Goal: Check status: Check status

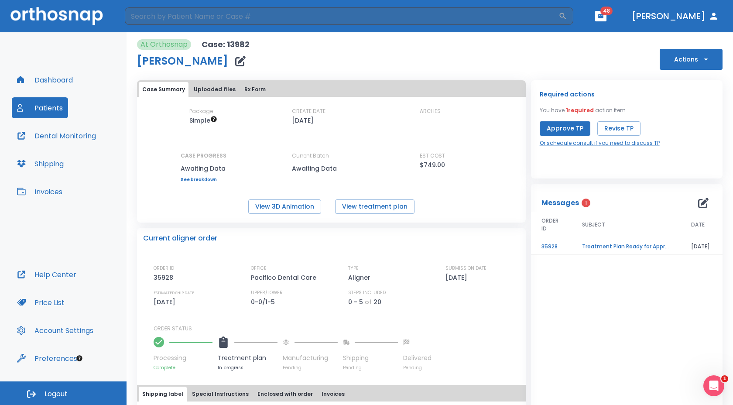
click at [552, 128] on button "Approve TP" at bounding box center [565, 128] width 51 height 14
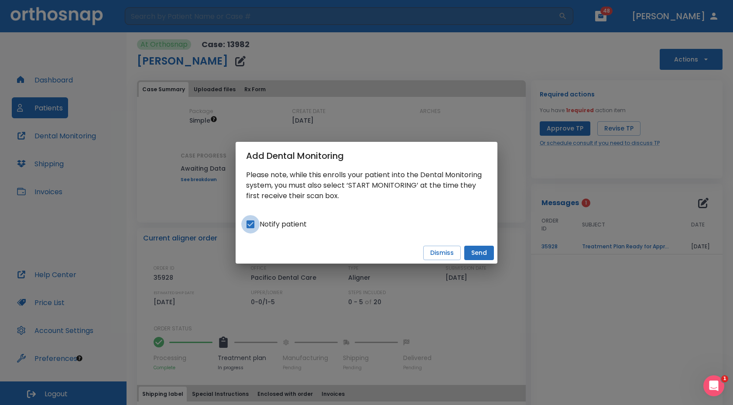
click at [247, 226] on input "Notify patient" at bounding box center [250, 224] width 18 height 18
checkbox input "false"
click at [437, 253] on button "Dismiss" at bounding box center [442, 253] width 38 height 14
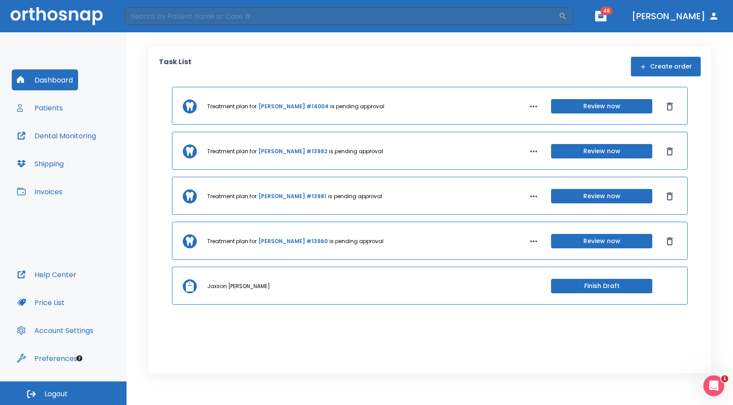
click at [37, 103] on button "Patients" at bounding box center [40, 107] width 56 height 21
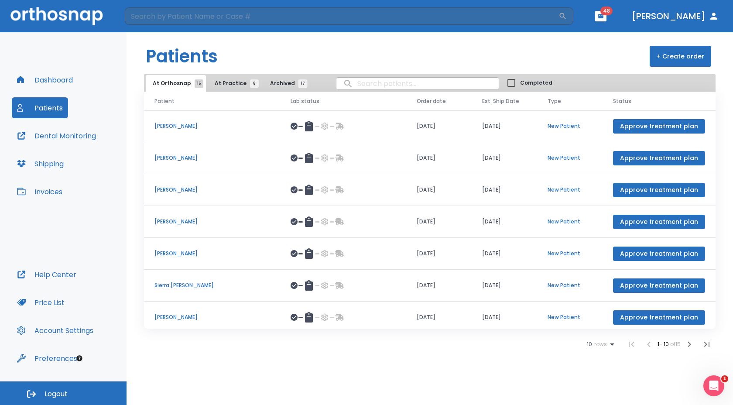
click at [221, 81] on span "At Practice 8" at bounding box center [235, 83] width 40 height 8
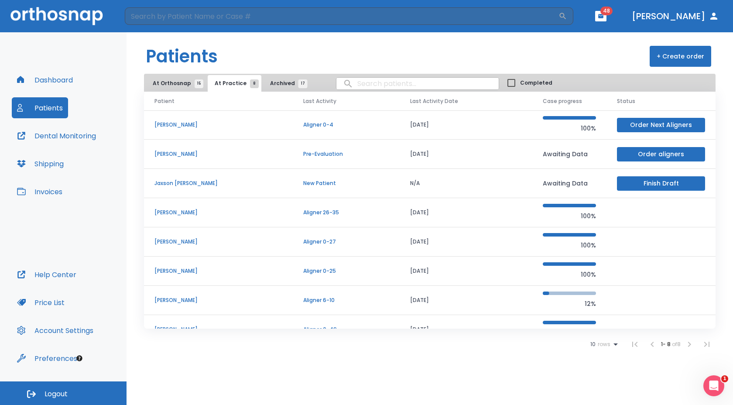
click at [186, 242] on p "Michaela Rau" at bounding box center [219, 242] width 128 height 8
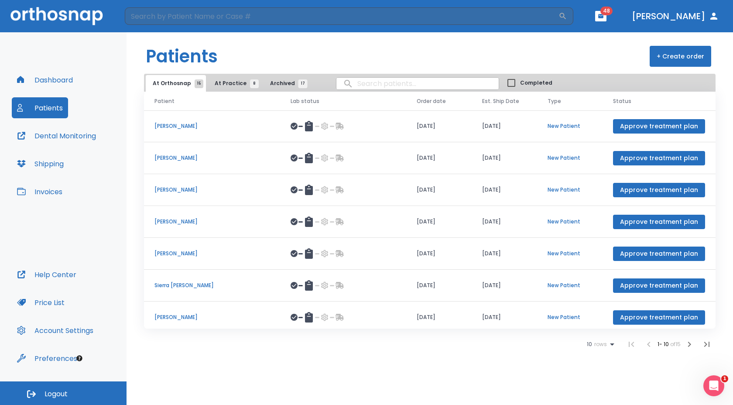
click at [220, 82] on span "At Practice 8" at bounding box center [235, 83] width 40 height 8
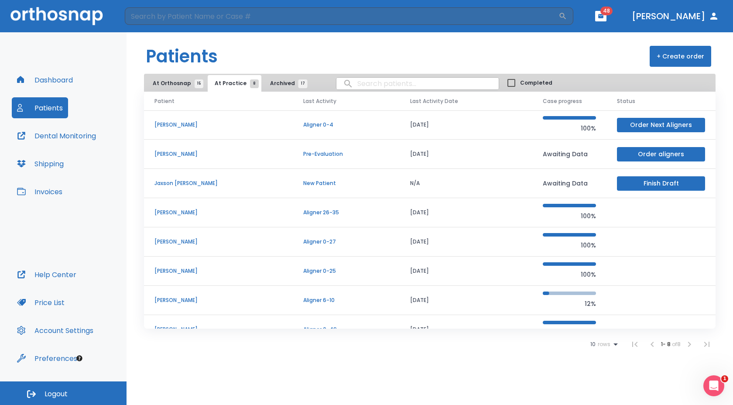
scroll to position [16, 0]
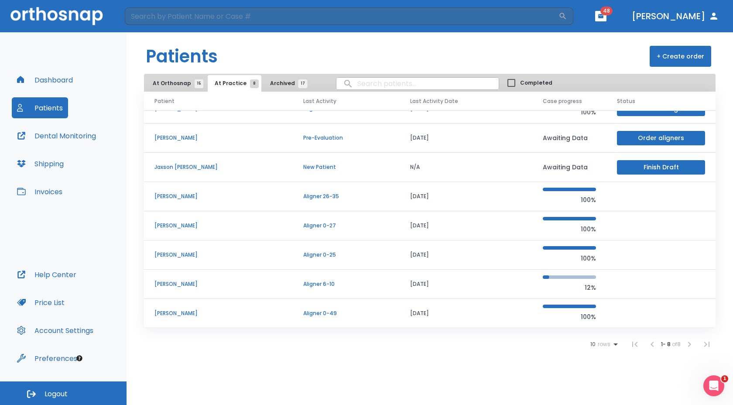
click at [354, 88] on input "search" at bounding box center [418, 83] width 162 height 17
type input "monk"
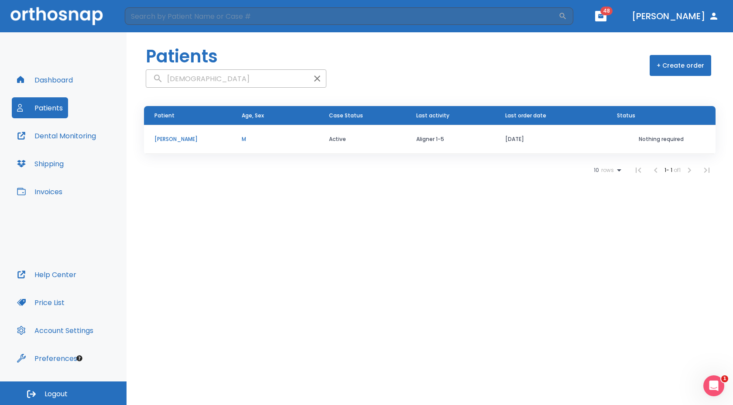
click at [163, 138] on p "Bill Monk" at bounding box center [188, 139] width 66 height 8
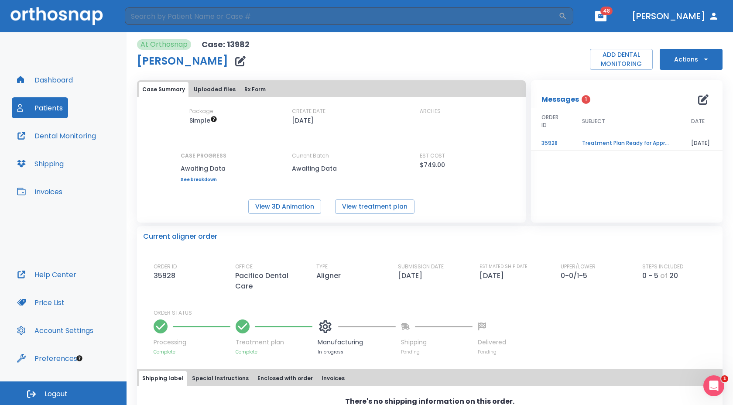
click at [723, 381] on span "1" at bounding box center [725, 378] width 7 height 7
click at [719, 381] on div "Open Intercom Messenger" at bounding box center [714, 385] width 29 height 29
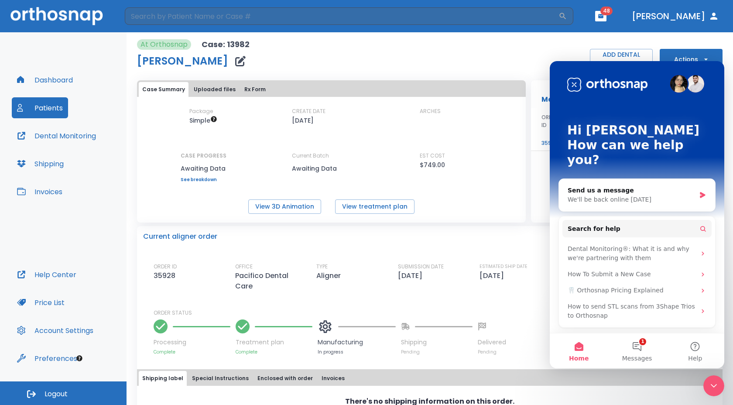
click at [571, 82] on img "Intercom messenger" at bounding box center [608, 85] width 80 height 14
click at [574, 84] on img "Intercom messenger" at bounding box center [608, 85] width 80 height 14
click at [717, 381] on icon "Close Intercom Messenger" at bounding box center [714, 386] width 10 height 10
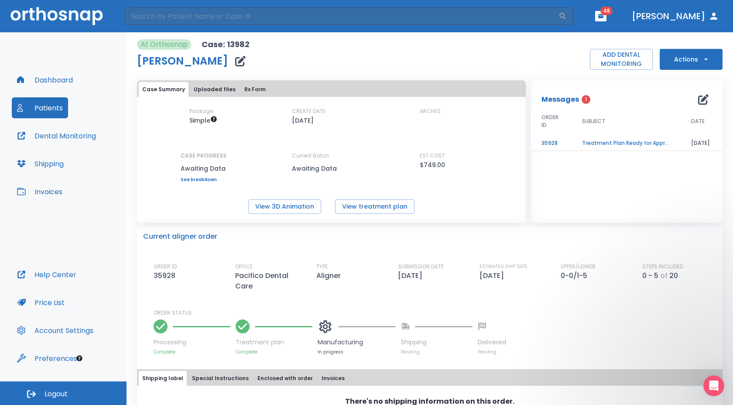
click at [711, 381] on icon "Open Intercom Messenger" at bounding box center [714, 386] width 14 height 14
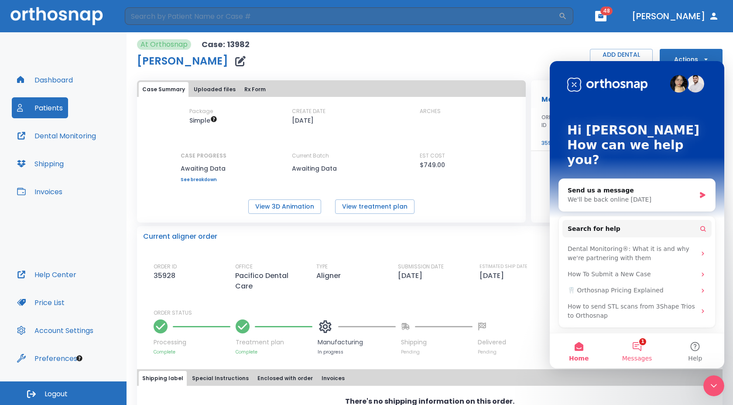
click at [635, 343] on button "1 Messages" at bounding box center [637, 351] width 58 height 35
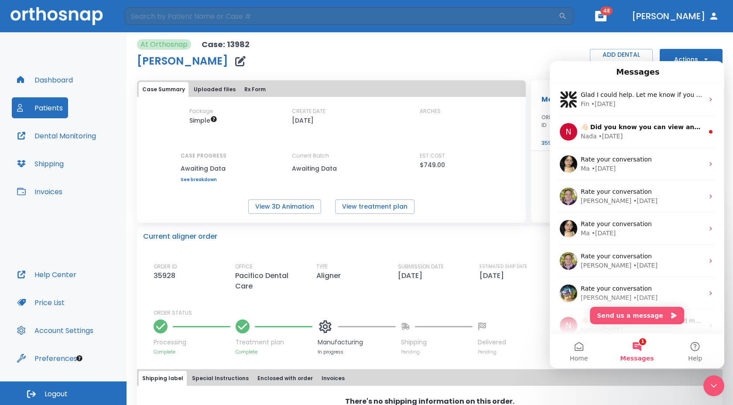
click at [710, 387] on icon "Close Intercom Messenger" at bounding box center [714, 386] width 10 height 10
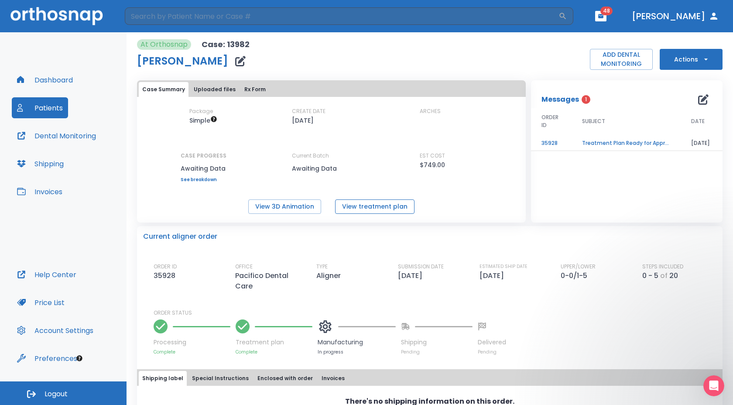
click at [356, 208] on button "View treatment plan" at bounding box center [374, 206] width 79 height 14
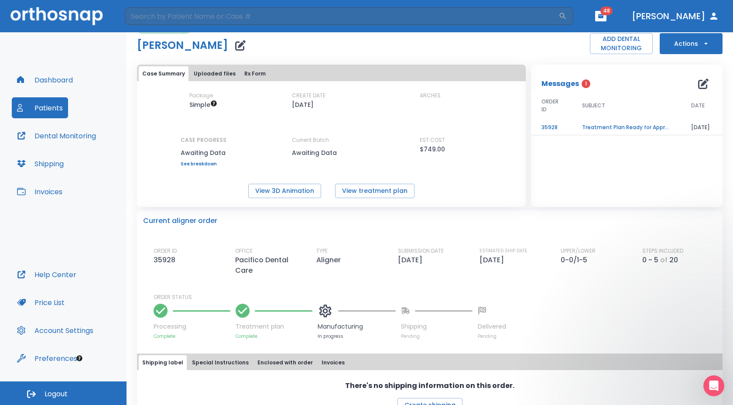
scroll to position [38, 0]
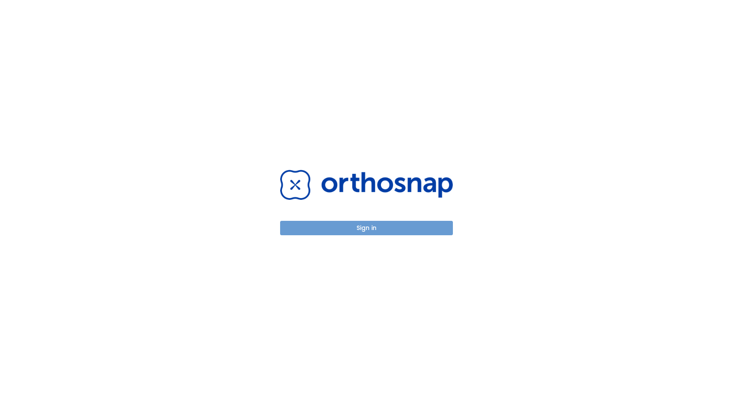
click at [364, 230] on button "Sign in" at bounding box center [366, 228] width 173 height 14
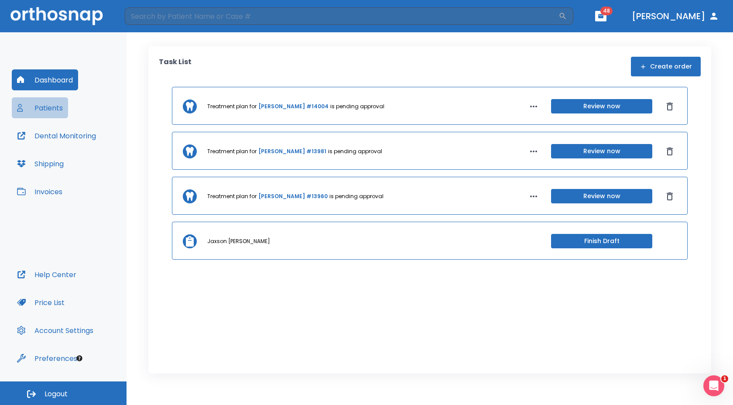
click at [40, 104] on button "Patients" at bounding box center [40, 107] width 56 height 21
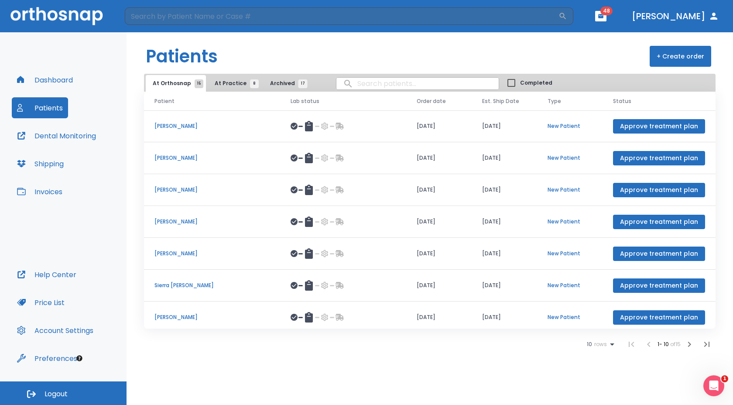
click at [361, 80] on input "search" at bounding box center [418, 83] width 162 height 17
type input "monk"
